Goal: Find specific page/section: Find specific page/section

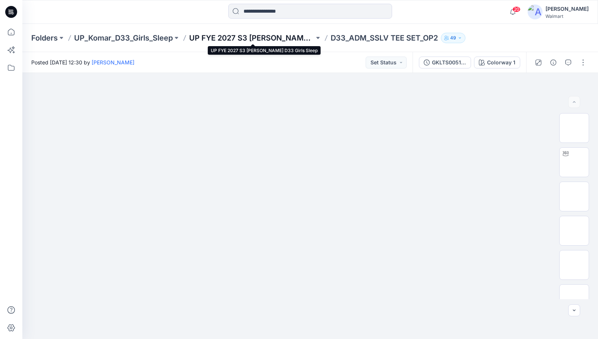
click at [278, 37] on p "UP FYE 2027 S3 [PERSON_NAME] D33 Girls Sleep" at bounding box center [251, 38] width 125 height 10
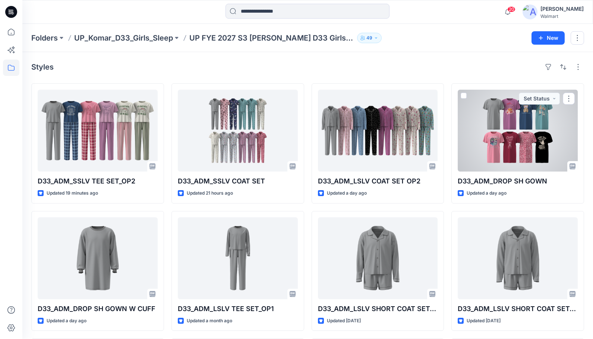
click at [534, 142] on div at bounding box center [518, 131] width 120 height 82
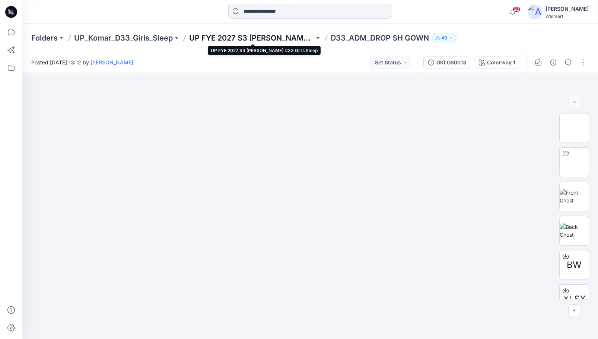
click at [259, 39] on p "UP FYE 2027 S3 [PERSON_NAME] D33 Girls Sleep" at bounding box center [251, 38] width 125 height 10
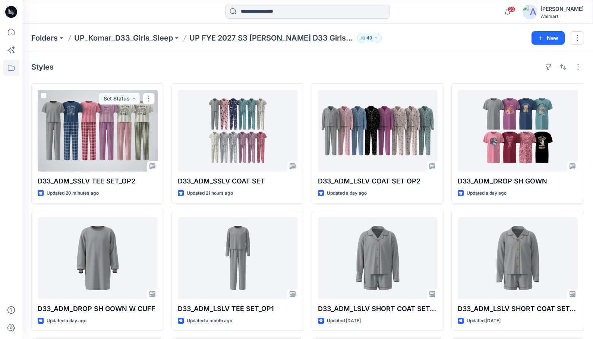
click at [97, 125] on div at bounding box center [98, 131] width 120 height 82
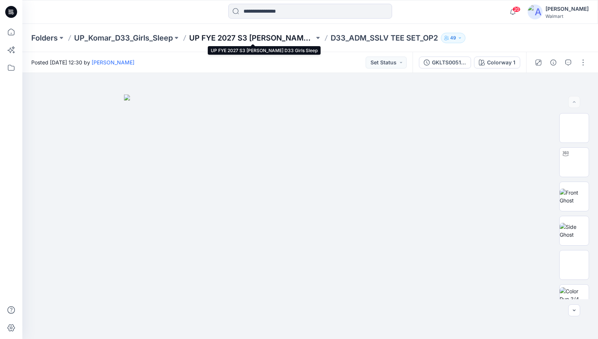
click at [285, 37] on p "UP FYE 2027 S3 [PERSON_NAME] D33 Girls Sleep" at bounding box center [251, 38] width 125 height 10
